Goal: Information Seeking & Learning: Learn about a topic

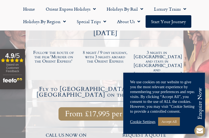
scroll to position [138, 0]
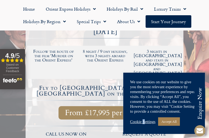
click at [144, 122] on link "Cookie Settings" at bounding box center [142, 121] width 25 height 5
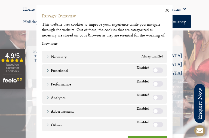
click at [164, 9] on icon "button" at bounding box center [166, 10] width 5 height 5
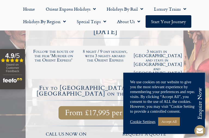
click at [142, 121] on link "Cookie Settings" at bounding box center [142, 121] width 25 height 5
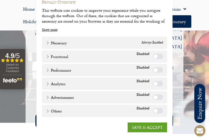
scroll to position [0, 0]
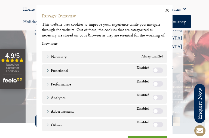
click at [165, 10] on icon "button" at bounding box center [166, 10] width 3 height 3
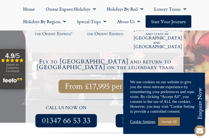
click at [103, 99] on img at bounding box center [105, 99] width 156 height 1
click at [107, 102] on div "request a quote Enquire Now" at bounding box center [144, 116] width 78 height 28
click at [141, 121] on link "Cookie Settings" at bounding box center [142, 121] width 25 height 5
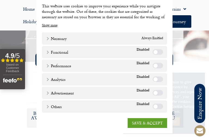
scroll to position [262, 0]
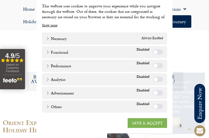
click at [136, 121] on link "SAVE & ACCEPT" at bounding box center [146, 123] width 39 height 10
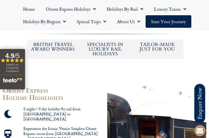
scroll to position [348, 0]
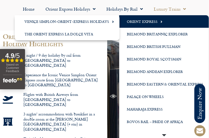
click at [143, 22] on link "Orient Express" at bounding box center [163, 21] width 89 height 12
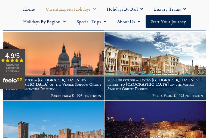
scroll to position [209, 0]
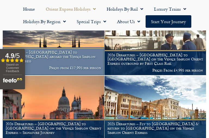
click at [62, 56] on h1 "Departures – [GEOGRAPHIC_DATA] to [GEOGRAPHIC_DATA] aboard the Venice Simplon O…" at bounding box center [53, 56] width 95 height 13
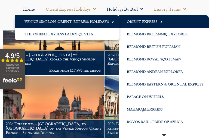
click at [160, 20] on span "Menu" at bounding box center [159, 21] width 5 height 9
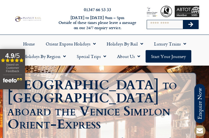
scroll to position [12, 0]
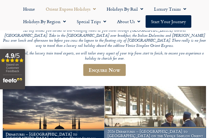
scroll to position [161, 0]
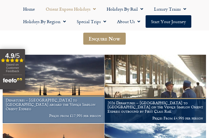
click at [49, 101] on h1 "Departures – [GEOGRAPHIC_DATA] to [GEOGRAPHIC_DATA] aboard the Venice Simplon O…" at bounding box center [53, 104] width 95 height 13
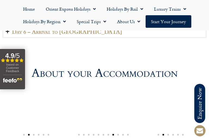
scroll to position [1326, 0]
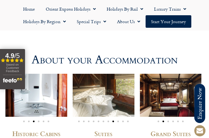
click at [173, 74] on img "2 / 6" at bounding box center [171, 95] width 62 height 43
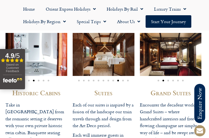
scroll to position [1368, 0]
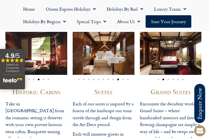
click at [169, 88] on h2 "Grand Suites" at bounding box center [171, 91] width 62 height 7
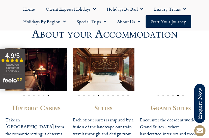
scroll to position [1342, 0]
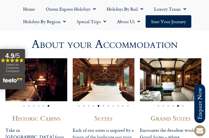
click at [43, 58] on img "6 / 6" at bounding box center [36, 79] width 62 height 43
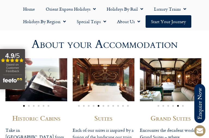
click at [44, 58] on img "1 / 6" at bounding box center [36, 79] width 62 height 43
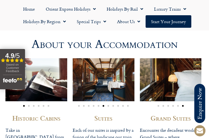
click at [49, 105] on span "Go to slide 6" at bounding box center [49, 106] width 2 height 2
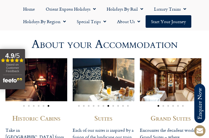
click at [44, 105] on span "Go to slide 5" at bounding box center [44, 106] width 2 height 2
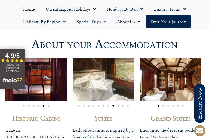
click at [38, 103] on div "Image Carousel" at bounding box center [36, 105] width 62 height 5
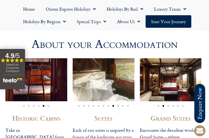
click at [38, 103] on div "Image Carousel" at bounding box center [36, 105] width 62 height 5
click at [38, 105] on span "Go to slide 4" at bounding box center [39, 106] width 2 height 2
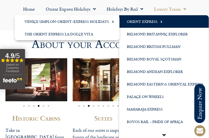
click at [146, 21] on link "Orient Express" at bounding box center [163, 21] width 89 height 12
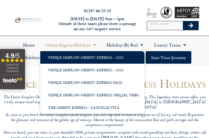
click at [81, 58] on link "Venice Simplon-Orient-Express – 2025" at bounding box center [92, 57] width 104 height 12
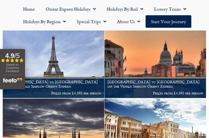
scroll to position [138, 0]
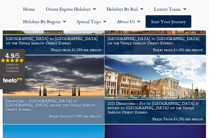
click at [43, 108] on h1 "Departures – Istanbul to Paris aboard the Venice Simplon Orient Express" at bounding box center [53, 105] width 95 height 13
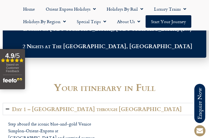
scroll to position [666, 0]
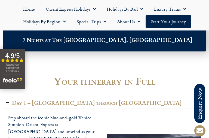
click at [134, 96] on summary "Day 1 – [GEOGRAPHIC_DATA] through [GEOGRAPHIC_DATA]" at bounding box center [104, 102] width 203 height 12
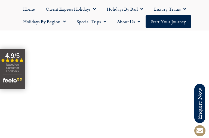
scroll to position [1939, 0]
